Goal: Transaction & Acquisition: Purchase product/service

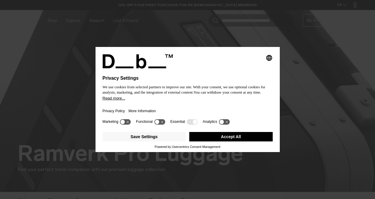
click at [242, 136] on button "Accept All" at bounding box center [230, 136] width 83 height 9
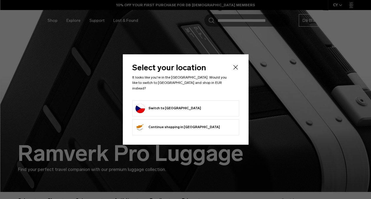
click at [191, 105] on form "Switch to Czechia" at bounding box center [185, 107] width 100 height 9
click at [167, 106] on button "Switch to Czechia" at bounding box center [167, 107] width 65 height 9
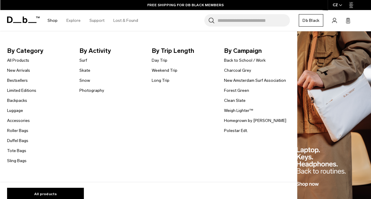
scroll to position [59, 0]
click at [21, 129] on link "Roller Bags" at bounding box center [17, 130] width 21 height 6
click at [18, 113] on link "Luggage" at bounding box center [15, 110] width 16 height 6
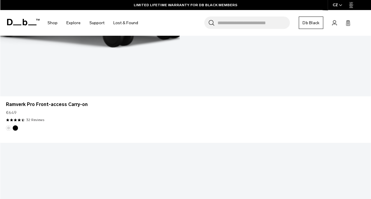
scroll to position [442, 0]
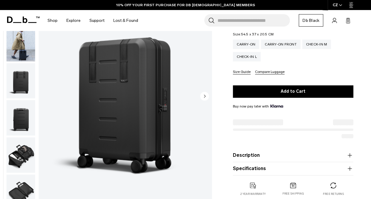
scroll to position [147, 0]
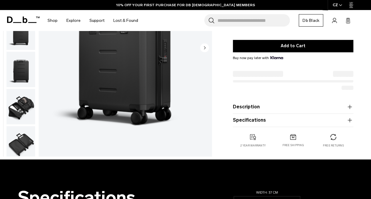
click at [254, 107] on button "Description" at bounding box center [293, 106] width 120 height 7
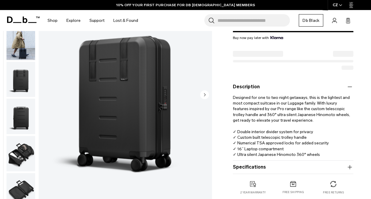
scroll to position [177, 0]
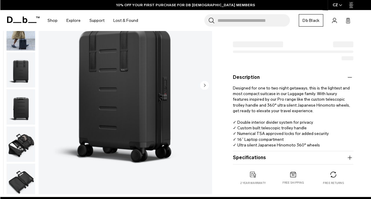
click at [245, 157] on button "Specifications" at bounding box center [293, 157] width 120 height 7
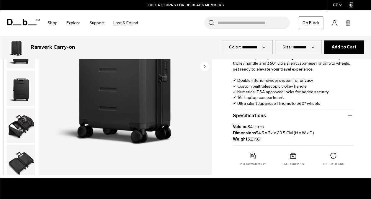
scroll to position [0, 0]
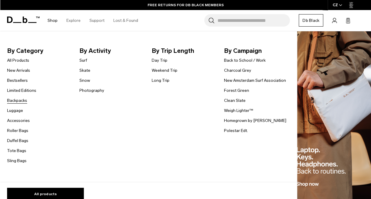
click at [15, 99] on link "Backpacks" at bounding box center [17, 100] width 20 height 6
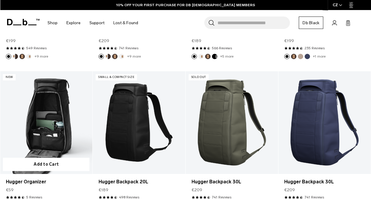
scroll to position [236, 0]
